Goal: Task Accomplishment & Management: Manage account settings

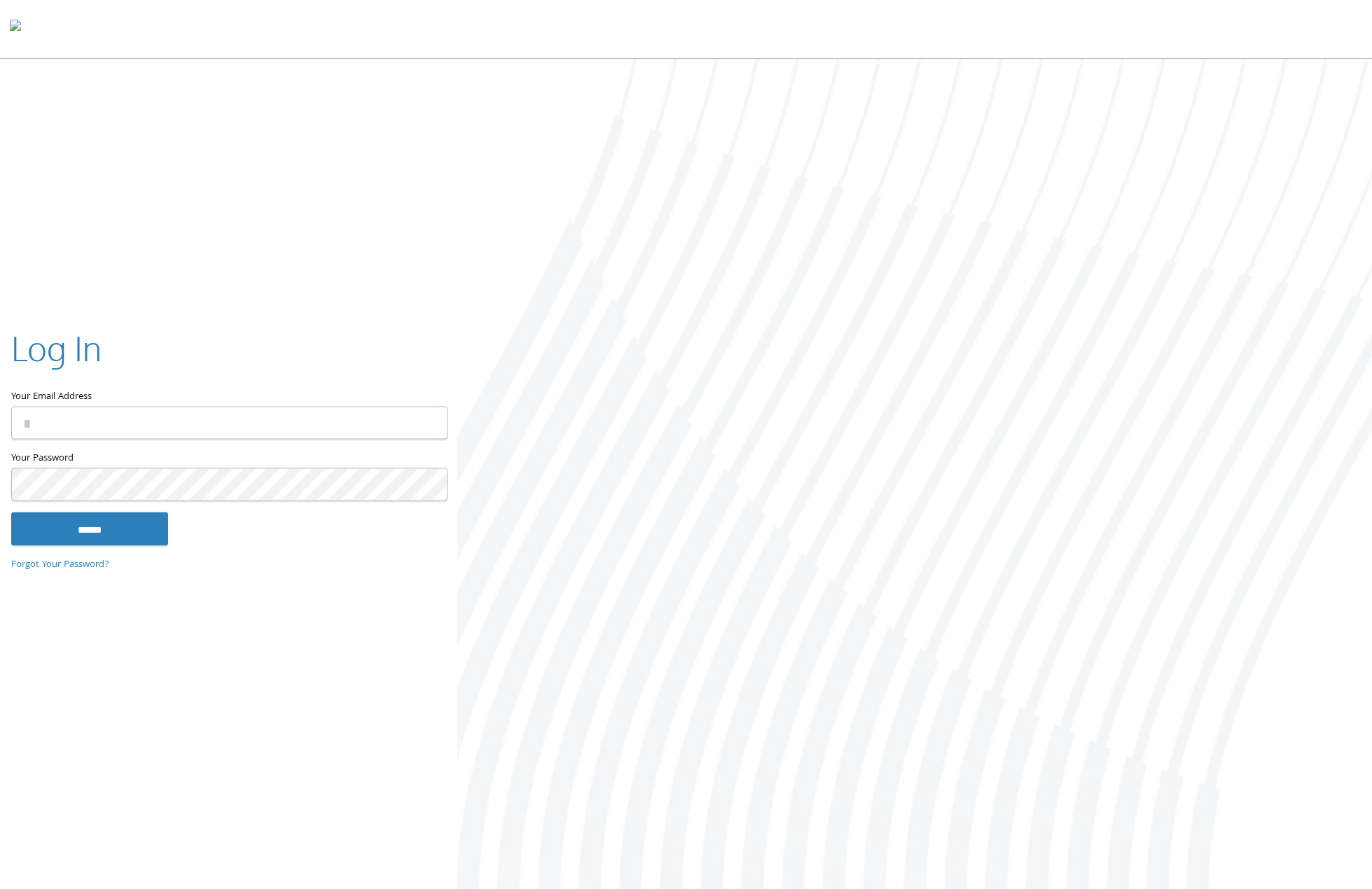
click at [430, 431] on input "Your Email Address" at bounding box center [230, 423] width 437 height 33
type input "**********"
click at [76, 528] on input "******" at bounding box center [90, 530] width 157 height 34
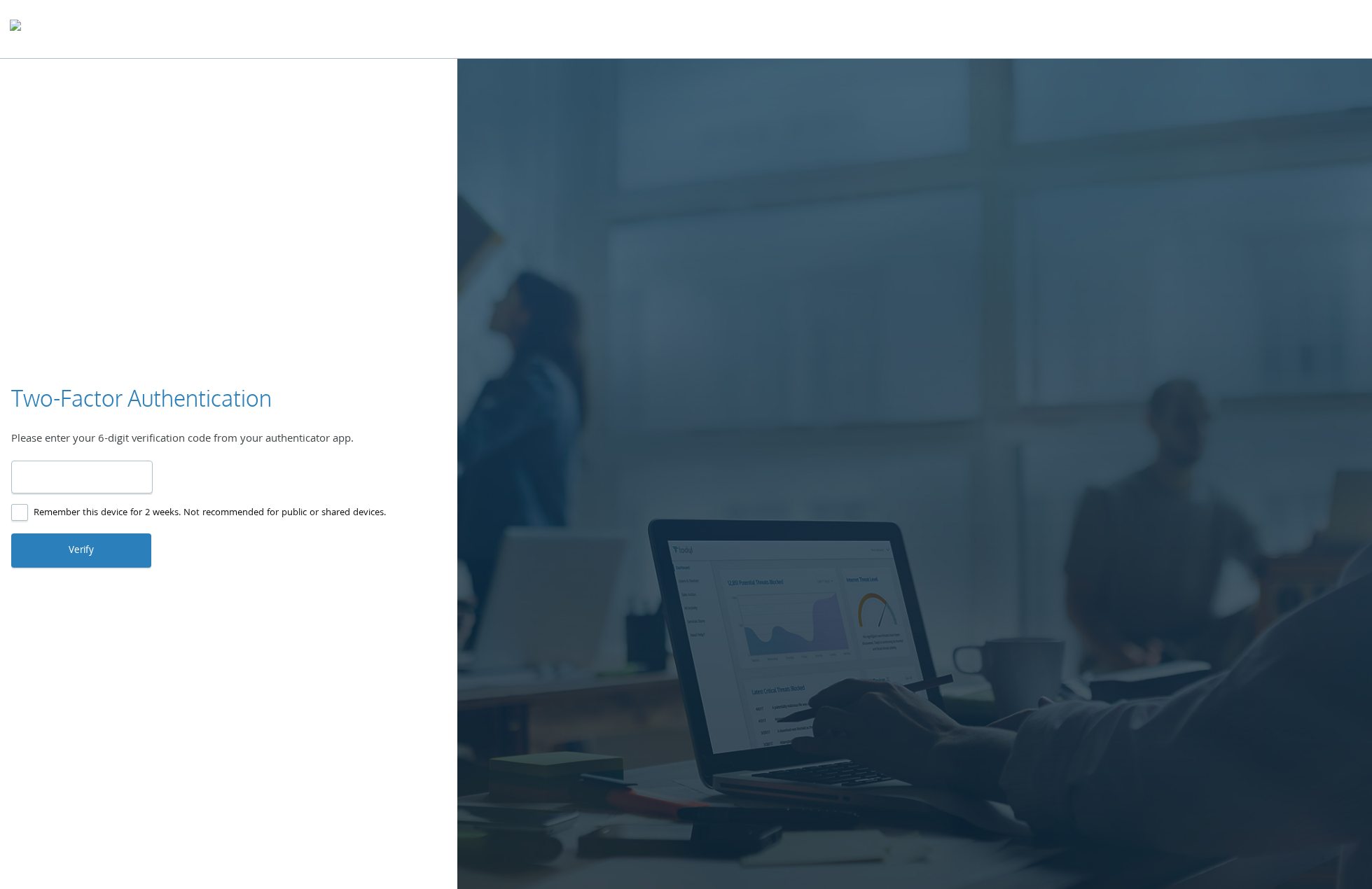
type input "******"
